Goal: Book appointment/travel/reservation

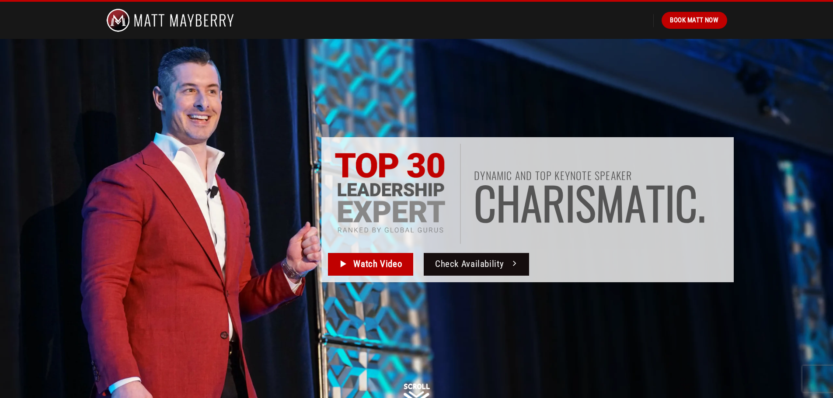
click at [452, 264] on span "Check Availability" at bounding box center [469, 264] width 69 height 14
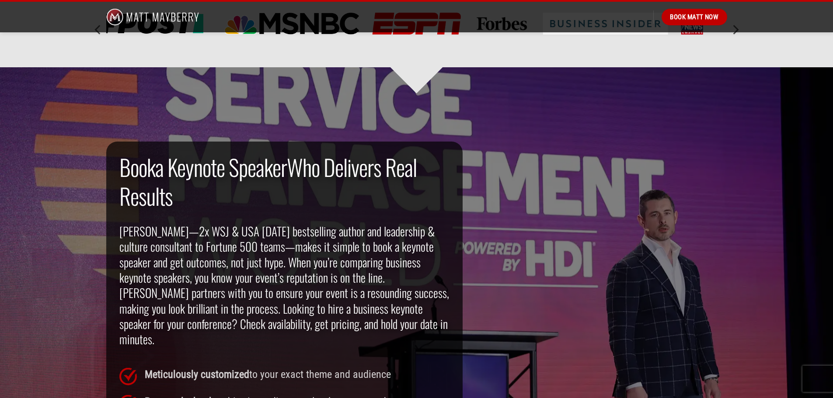
scroll to position [568, 0]
